Goal: Use online tool/utility: Utilize a website feature to perform a specific function

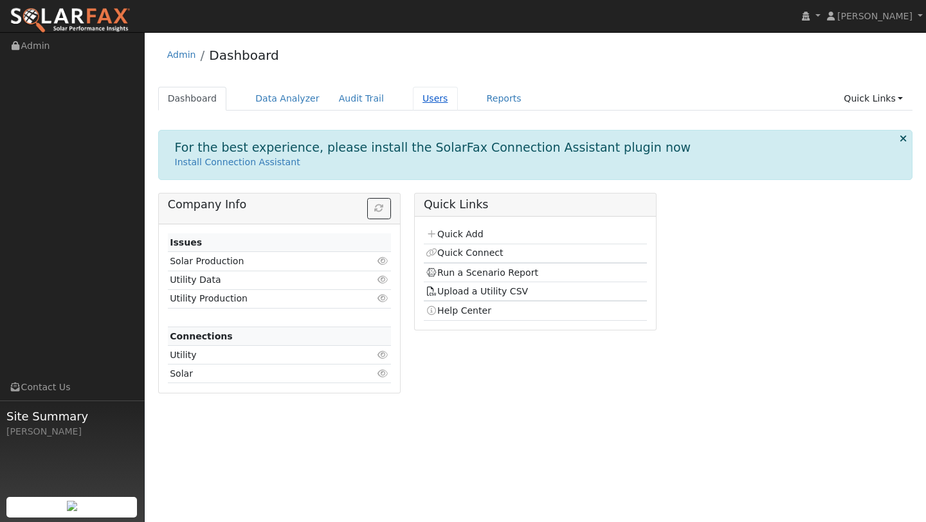
click at [414, 102] on link "Users" at bounding box center [435, 99] width 45 height 24
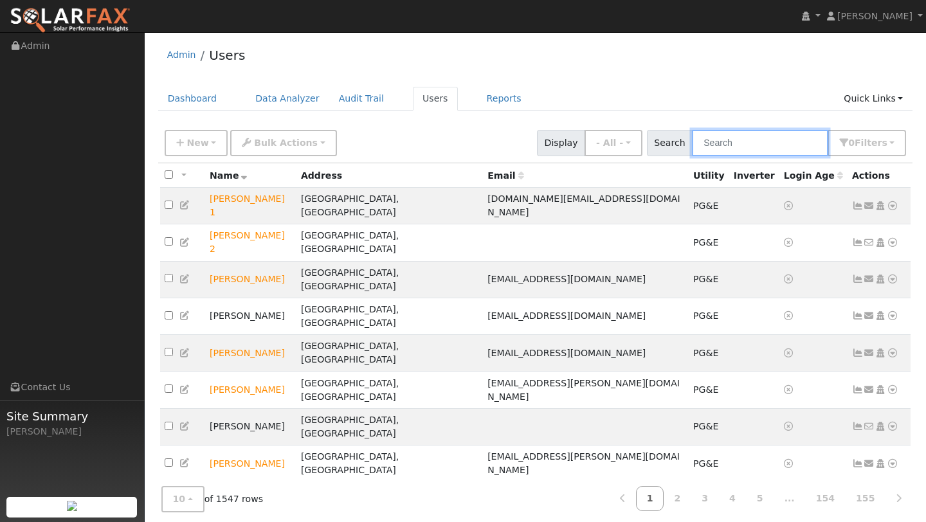
click at [724, 138] on input "text" at bounding box center [760, 143] width 136 height 26
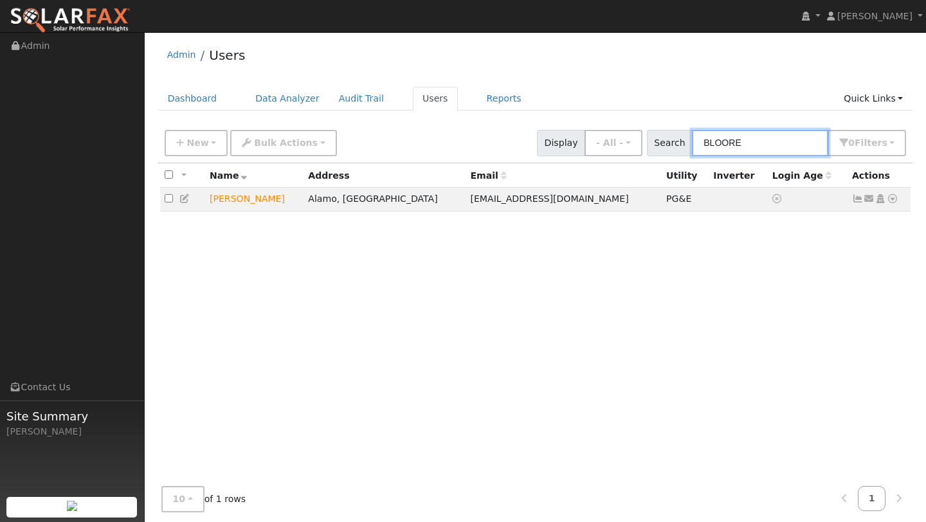
type input "BLOORE"
click at [899, 208] on td "Send Email... Copy a Link Reset Password Open Access Data Analyzer Reports Scen…" at bounding box center [880, 200] width 64 height 24
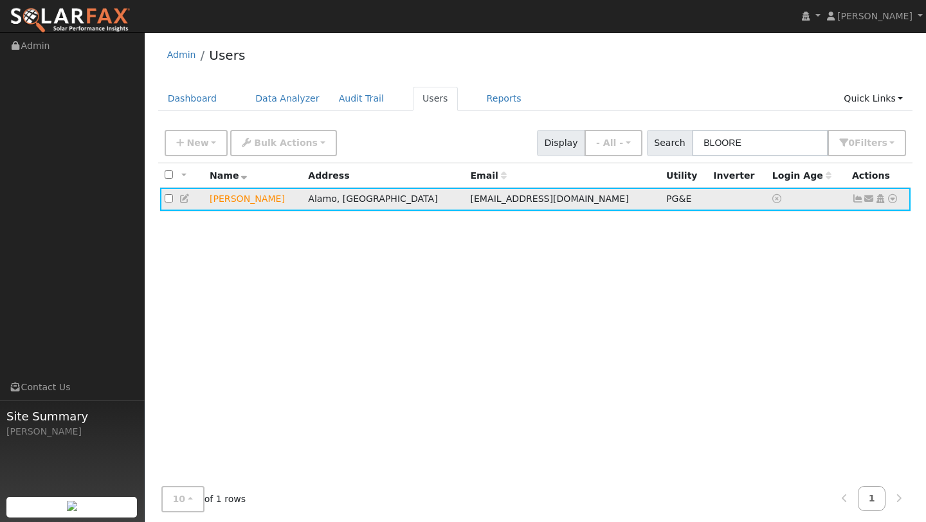
click at [897, 203] on icon at bounding box center [893, 198] width 12 height 9
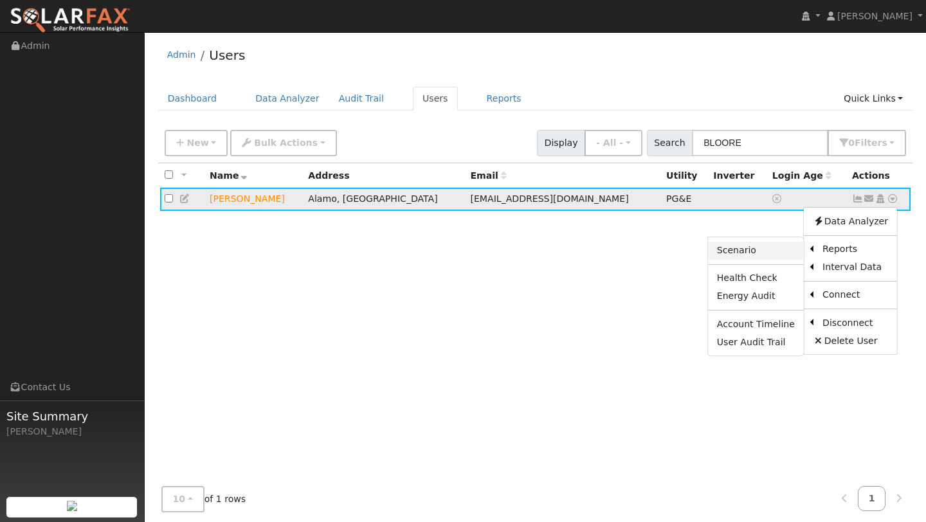
click at [777, 249] on link "Scenario" at bounding box center [756, 251] width 96 height 18
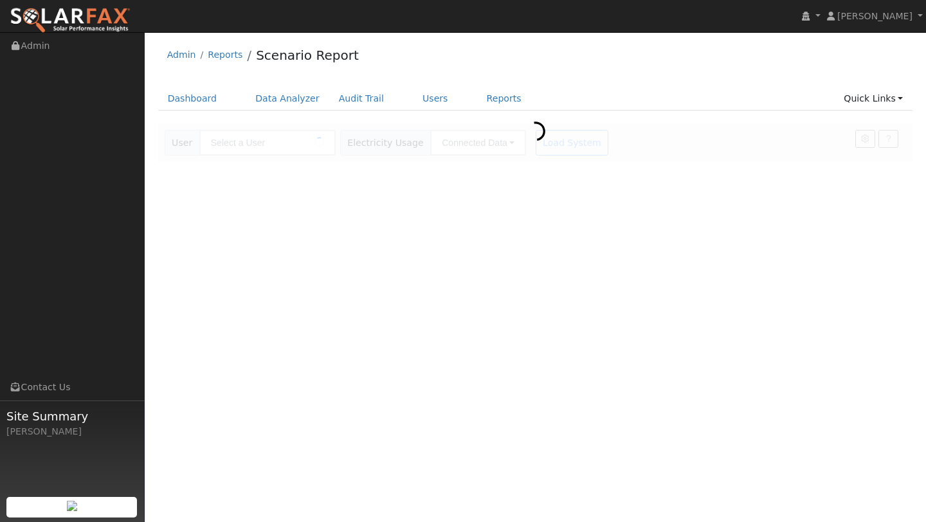
type input "[PERSON_NAME]"
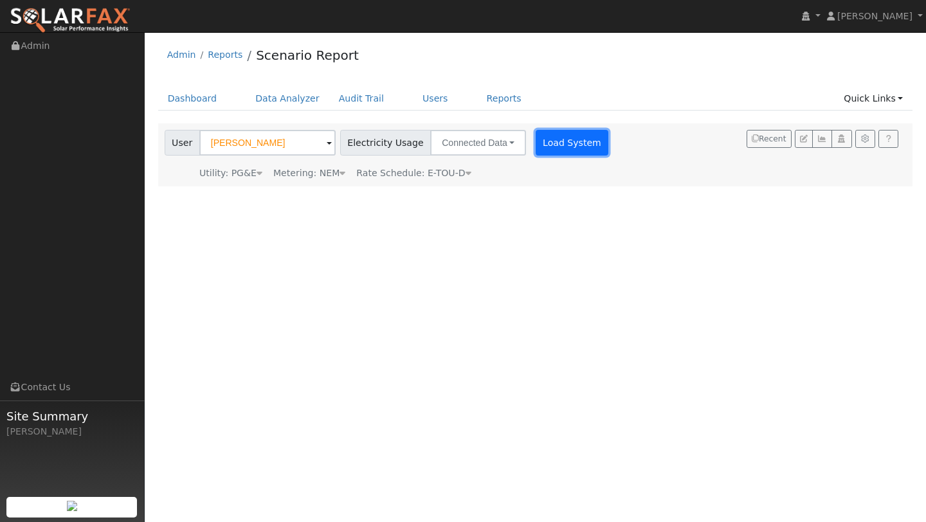
click at [564, 150] on button "Load System" at bounding box center [572, 143] width 73 height 26
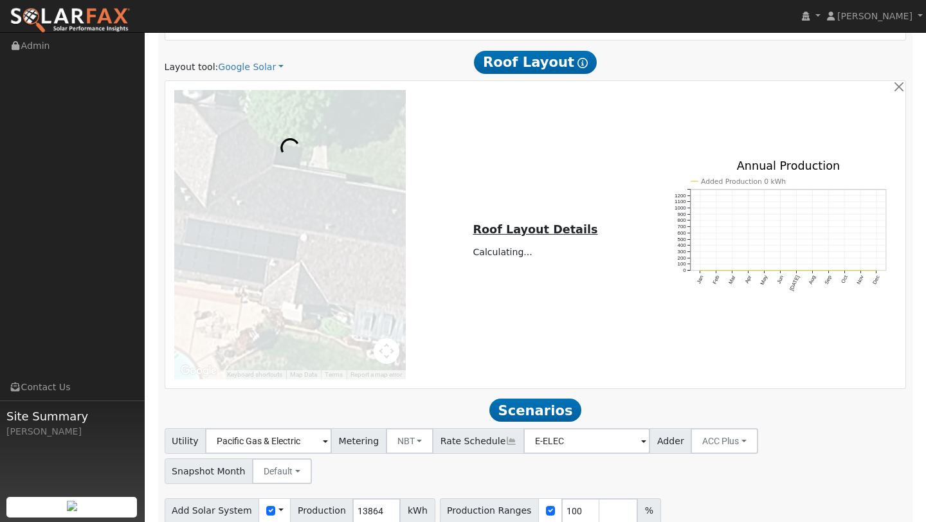
scroll to position [683, 0]
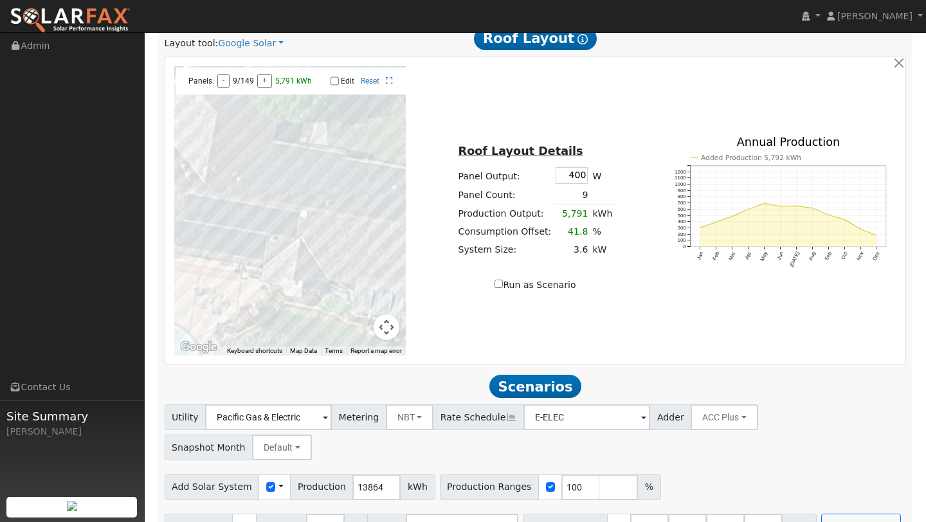
click at [387, 317] on button "Map camera controls" at bounding box center [387, 328] width 26 height 26
click at [355, 326] on button "Zoom out" at bounding box center [355, 328] width 26 height 26
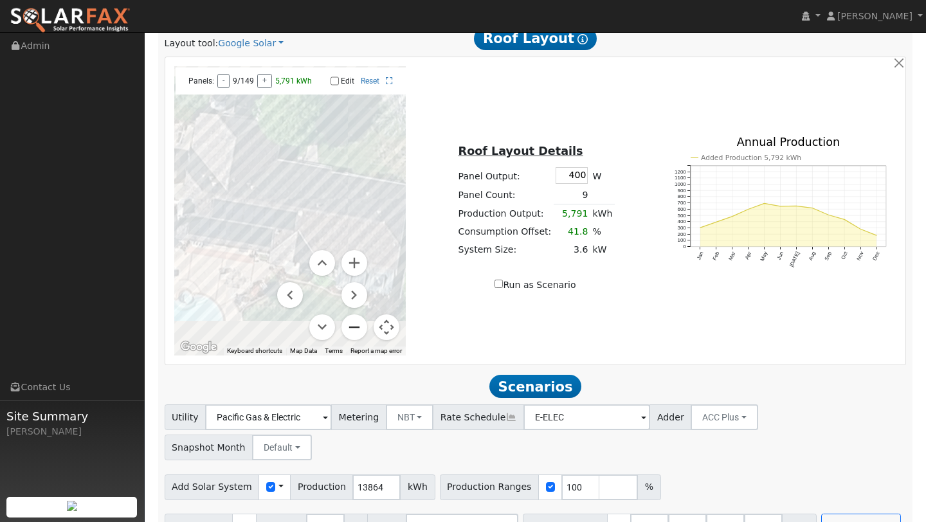
click at [355, 326] on button "Zoom out" at bounding box center [355, 328] width 26 height 26
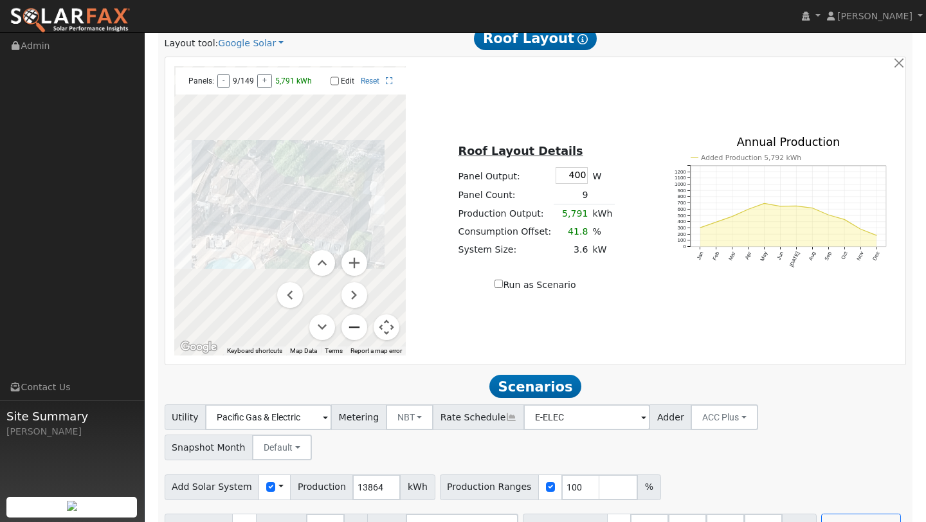
click at [355, 326] on button "Zoom out" at bounding box center [355, 328] width 26 height 26
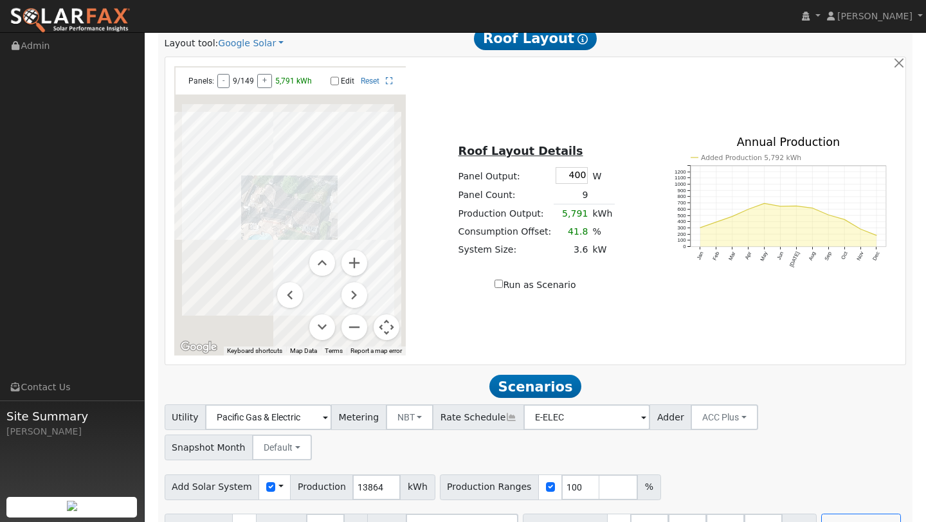
click at [376, 326] on button "Map camera controls" at bounding box center [387, 328] width 26 height 26
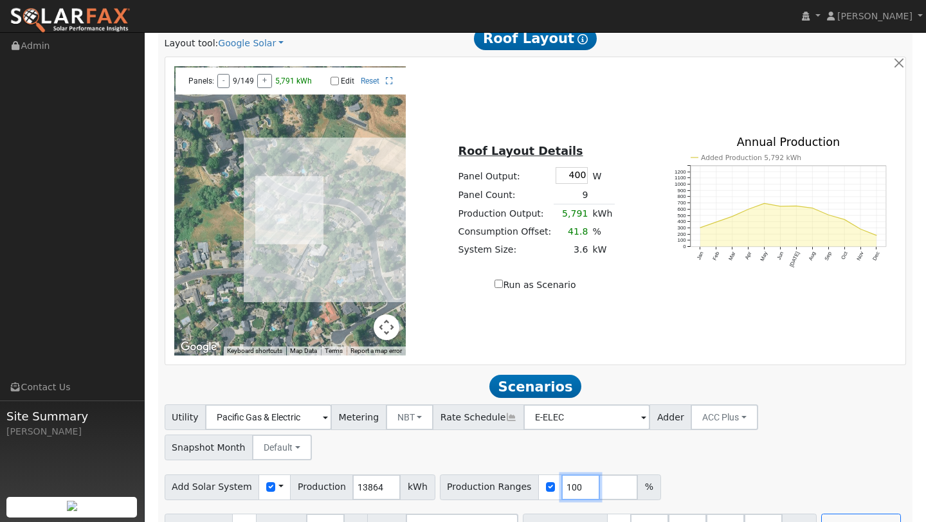
click at [564, 475] on input "100" at bounding box center [581, 488] width 39 height 26
type input "1"
type input "245"
click at [751, 514] on input "number" at bounding box center [763, 527] width 39 height 26
type input "0"
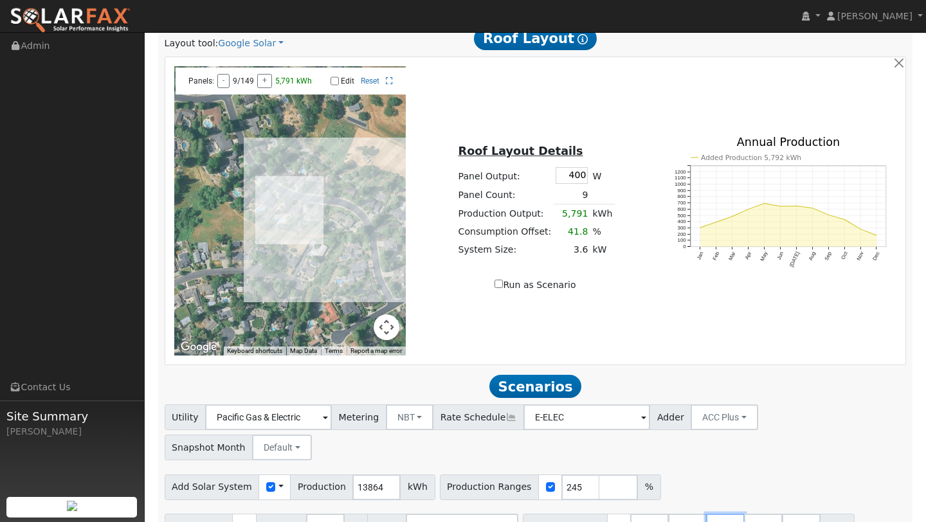
type input "0"
type input "13.5"
type input "27"
type input "40.5"
click at [714, 514] on input "27" at bounding box center [725, 527] width 39 height 26
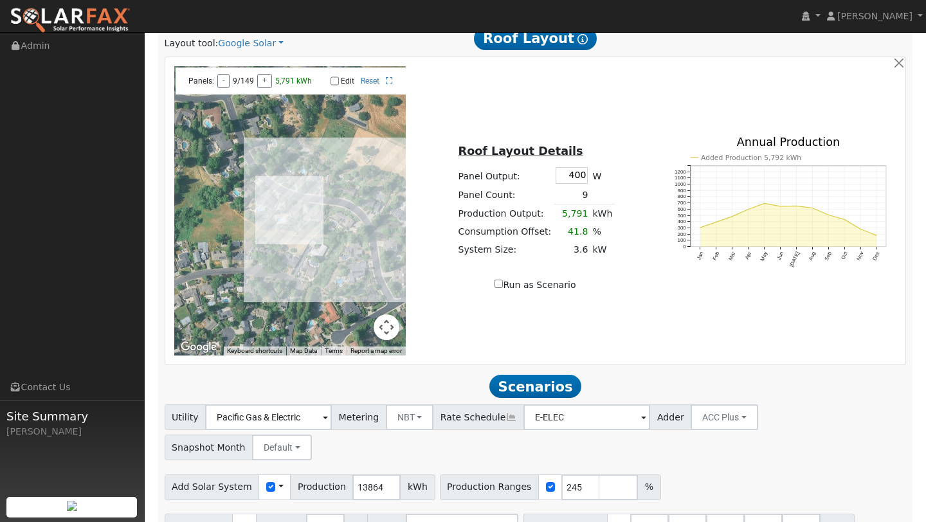
click at [687, 470] on div "Add Solar System Use CSV Data Production 13864 kWh Production Ranges 245 %" at bounding box center [535, 485] width 747 height 30
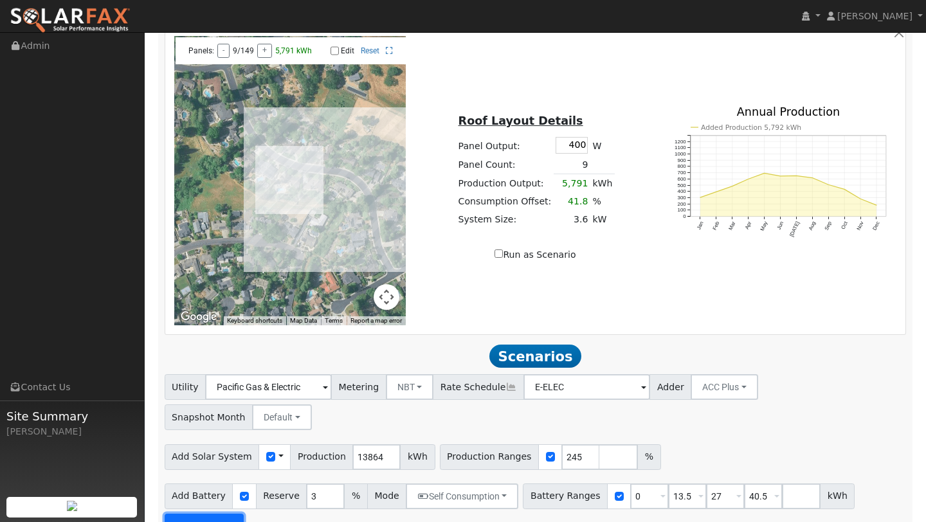
click at [227, 514] on button "Run Scenarios" at bounding box center [204, 527] width 79 height 26
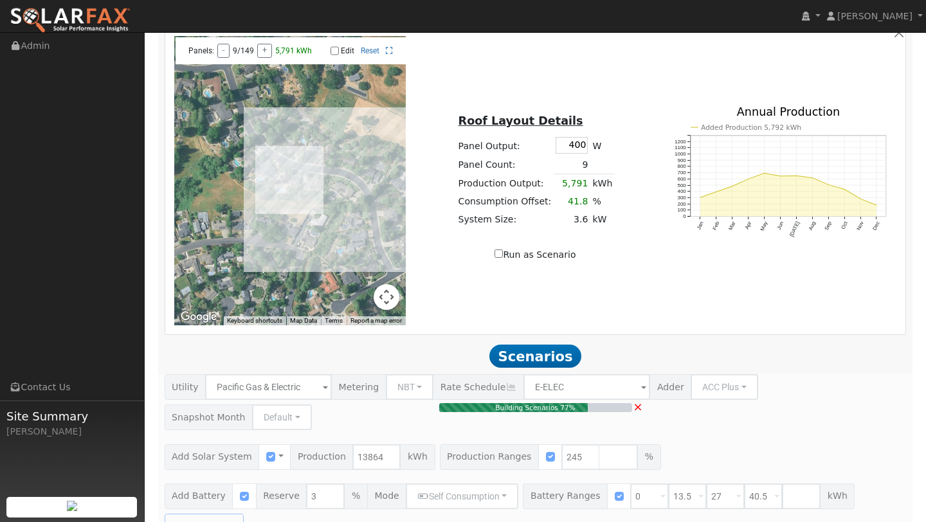
type input "22.6"
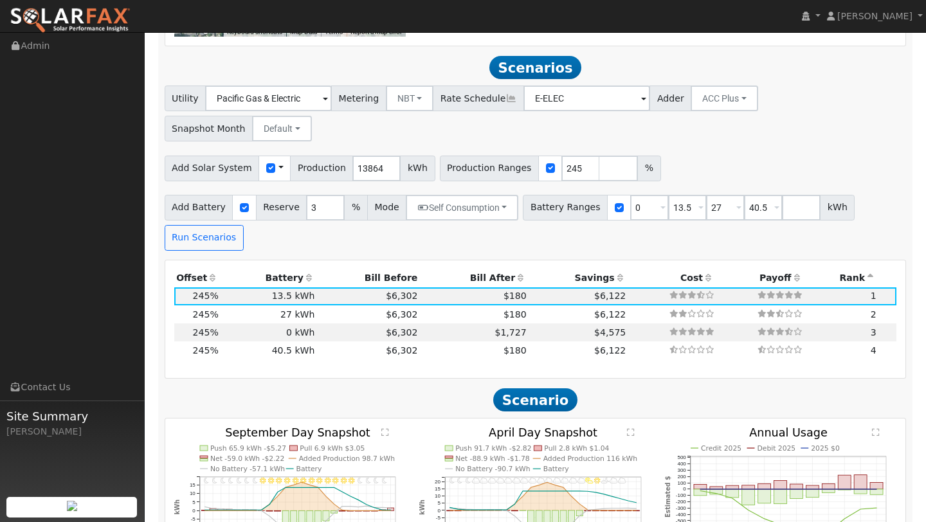
scroll to position [1019, 0]
